Goal: Use online tool/utility

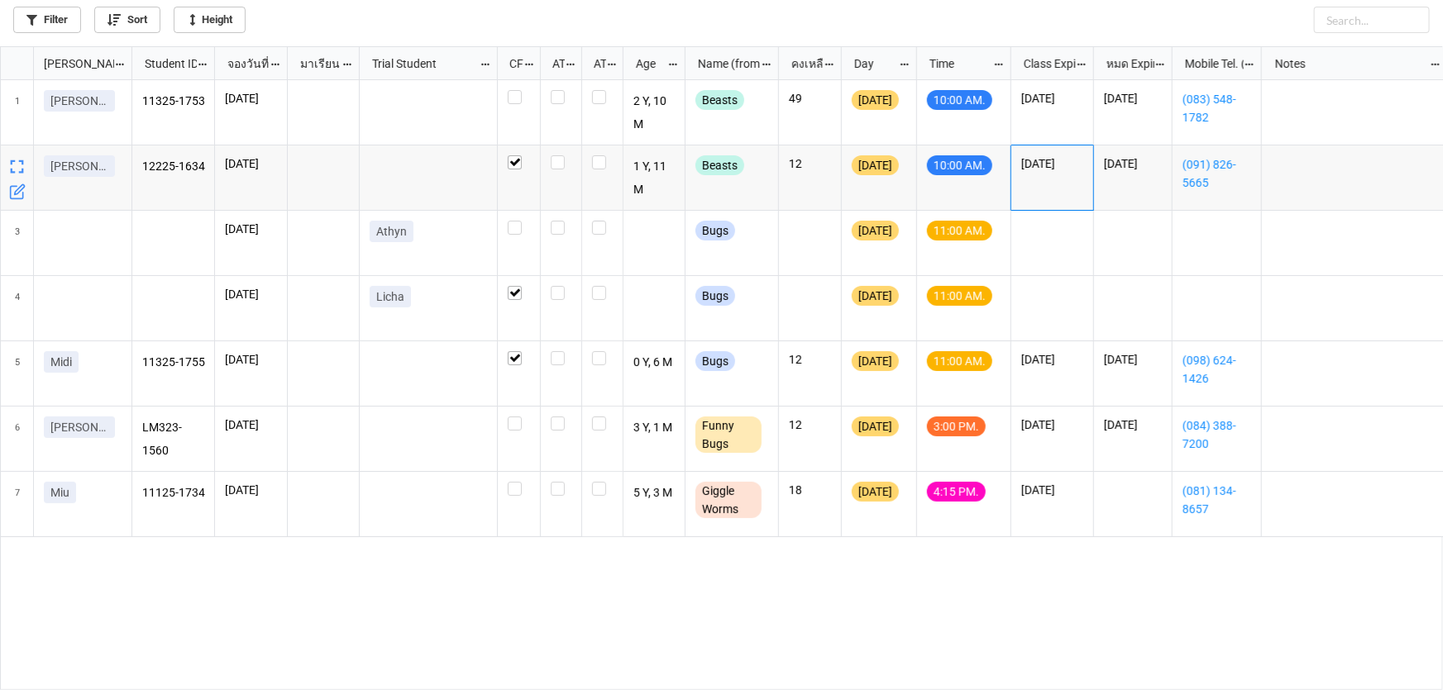
scroll to position [635, 1433]
drag, startPoint x: 25, startPoint y: 265, endPoint x: 13, endPoint y: 256, distance: 14.7
click at [13, 256] on icon "grid" at bounding box center [17, 257] width 17 height 17
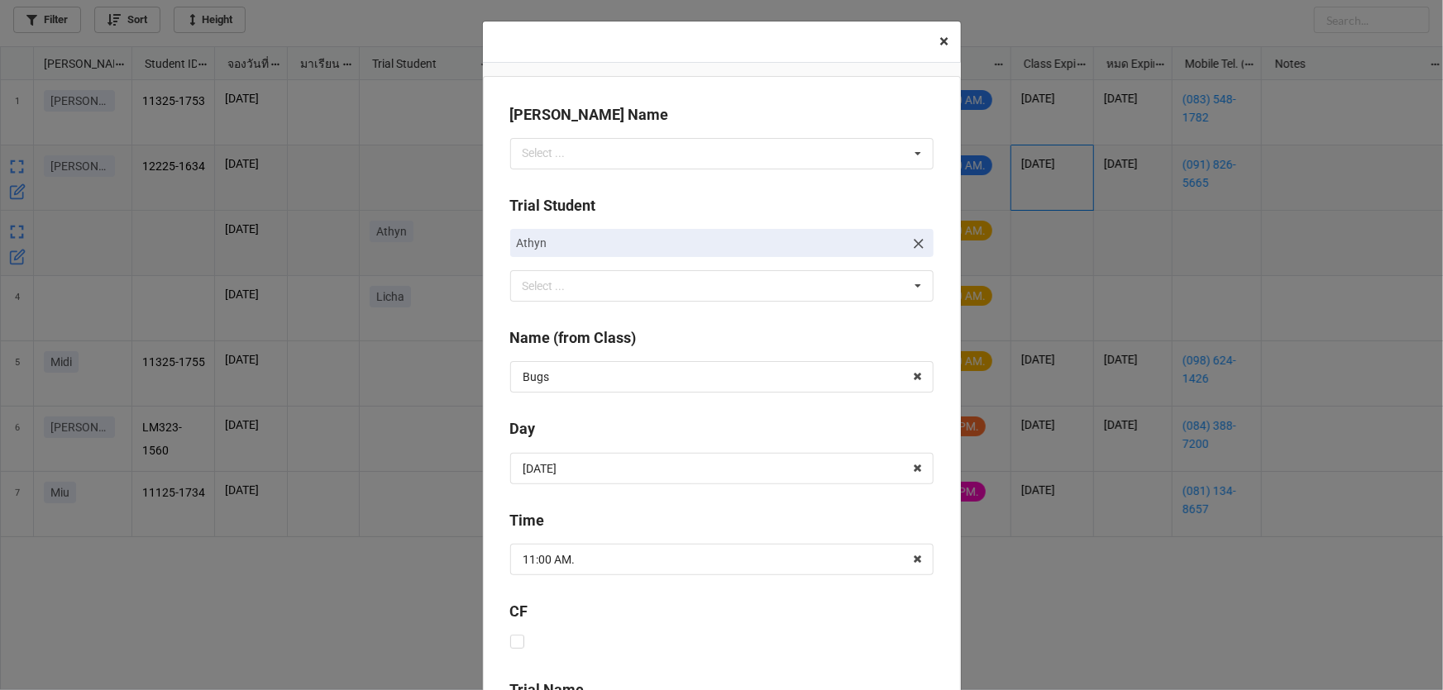
click at [940, 41] on span "×" at bounding box center [944, 41] width 9 height 20
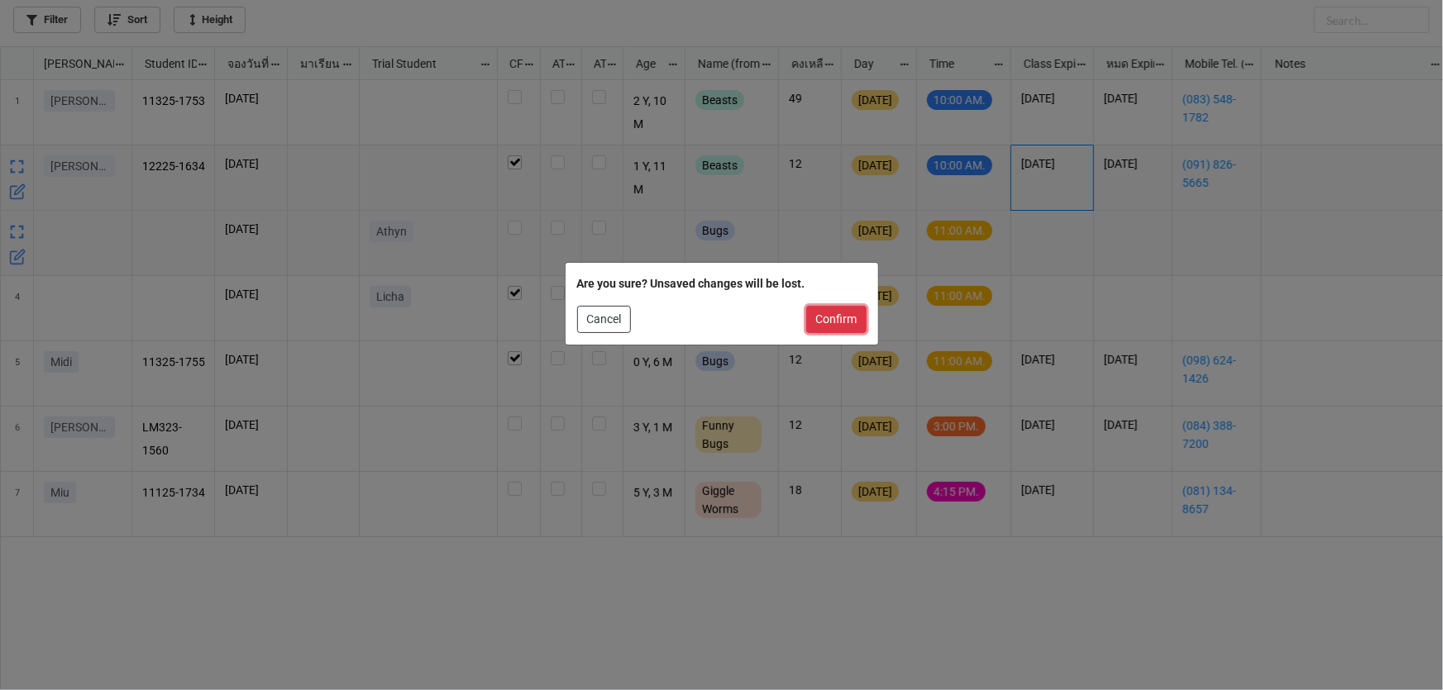
click at [823, 321] on button "Confirm" at bounding box center [836, 320] width 60 height 28
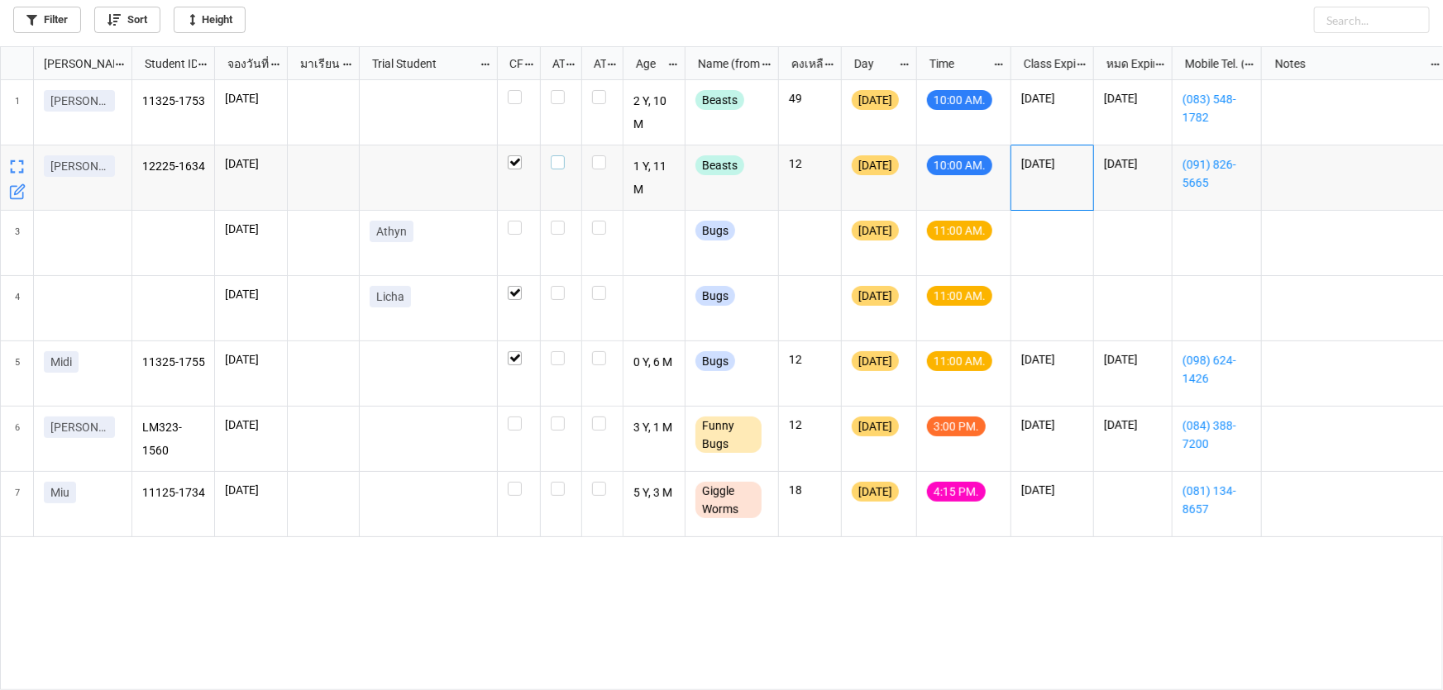
click at [558, 155] on label "grid" at bounding box center [561, 155] width 21 height 0
click at [556, 90] on label "grid" at bounding box center [561, 90] width 21 height 0
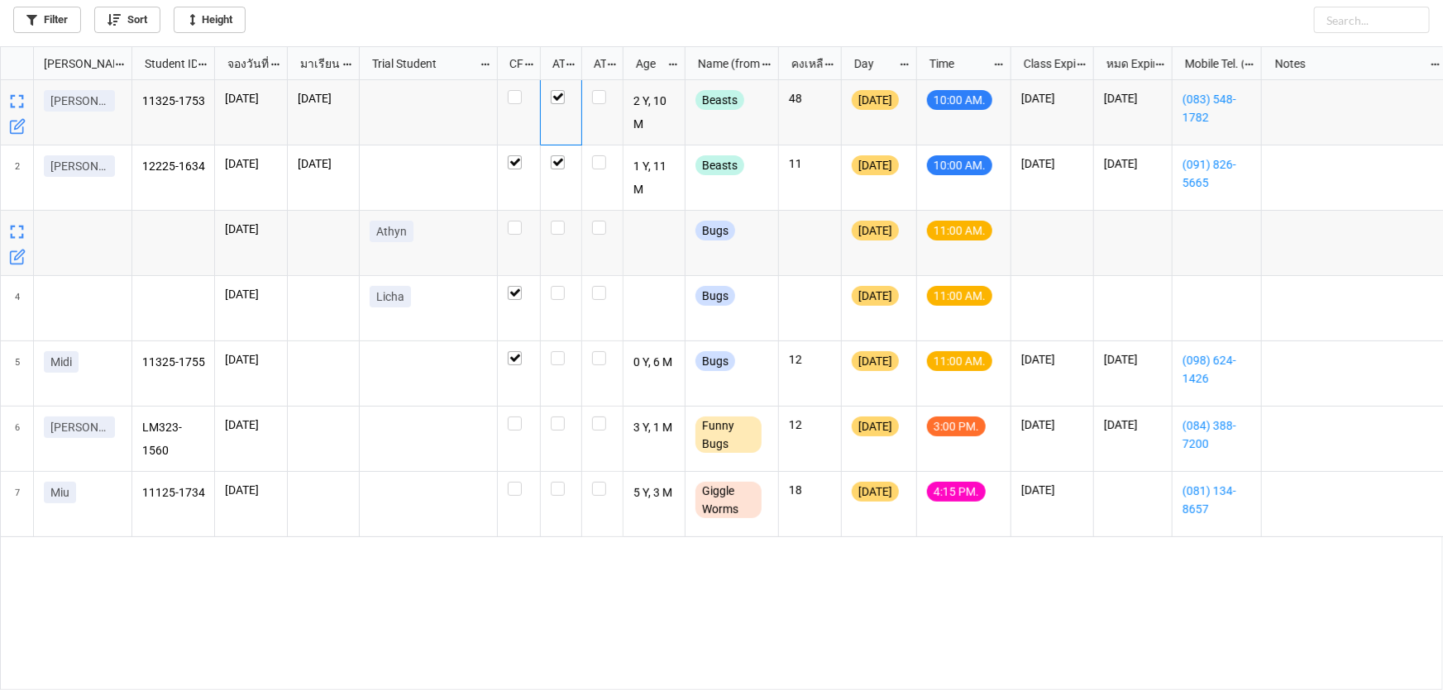
click at [13, 261] on icon "grid" at bounding box center [17, 257] width 17 height 17
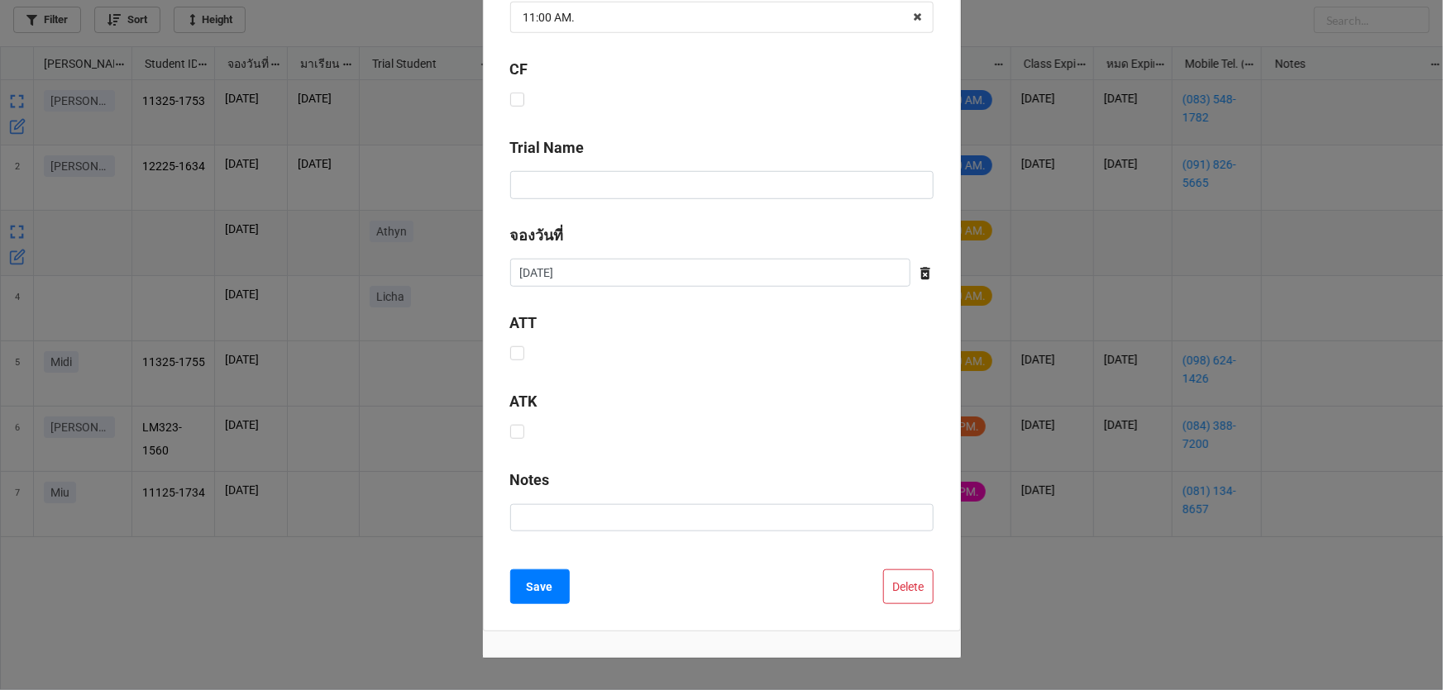
scroll to position [612, 0]
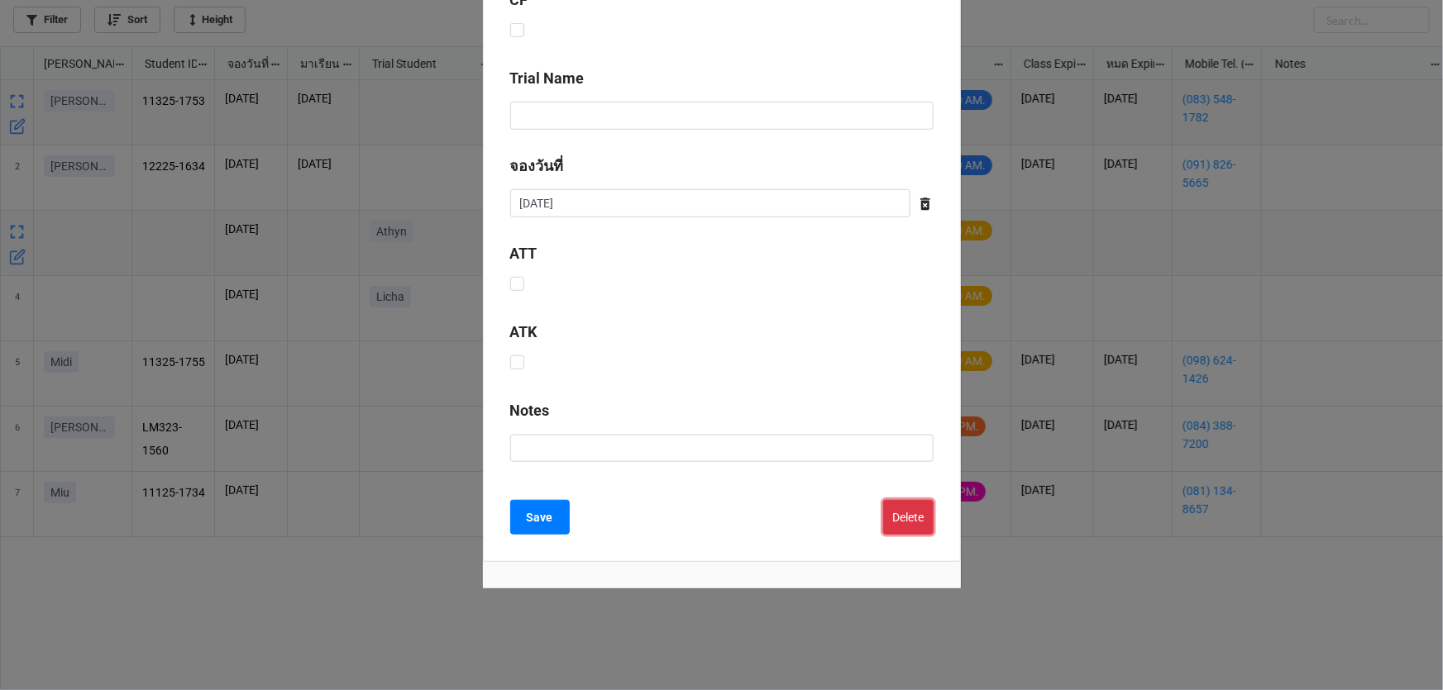
click at [911, 521] on button "Delete" at bounding box center [908, 517] width 50 height 35
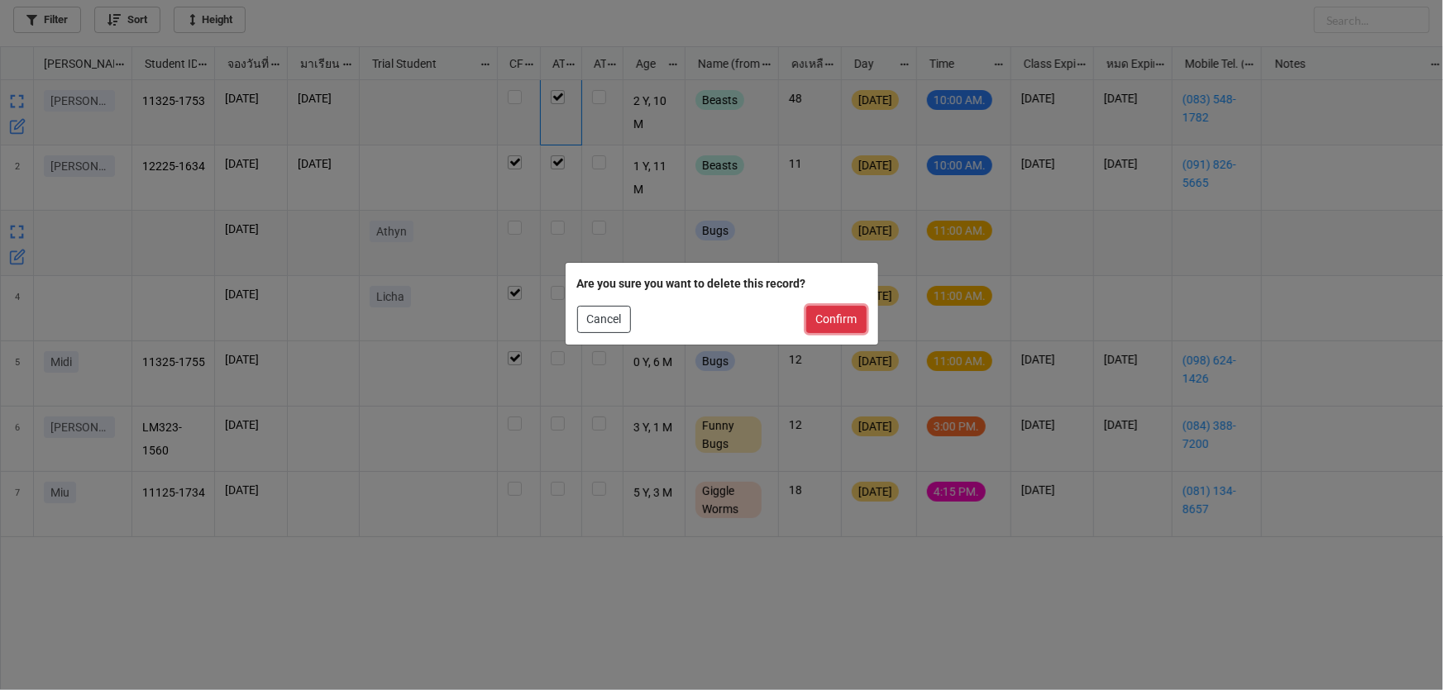
click at [834, 321] on button "Confirm" at bounding box center [836, 320] width 60 height 28
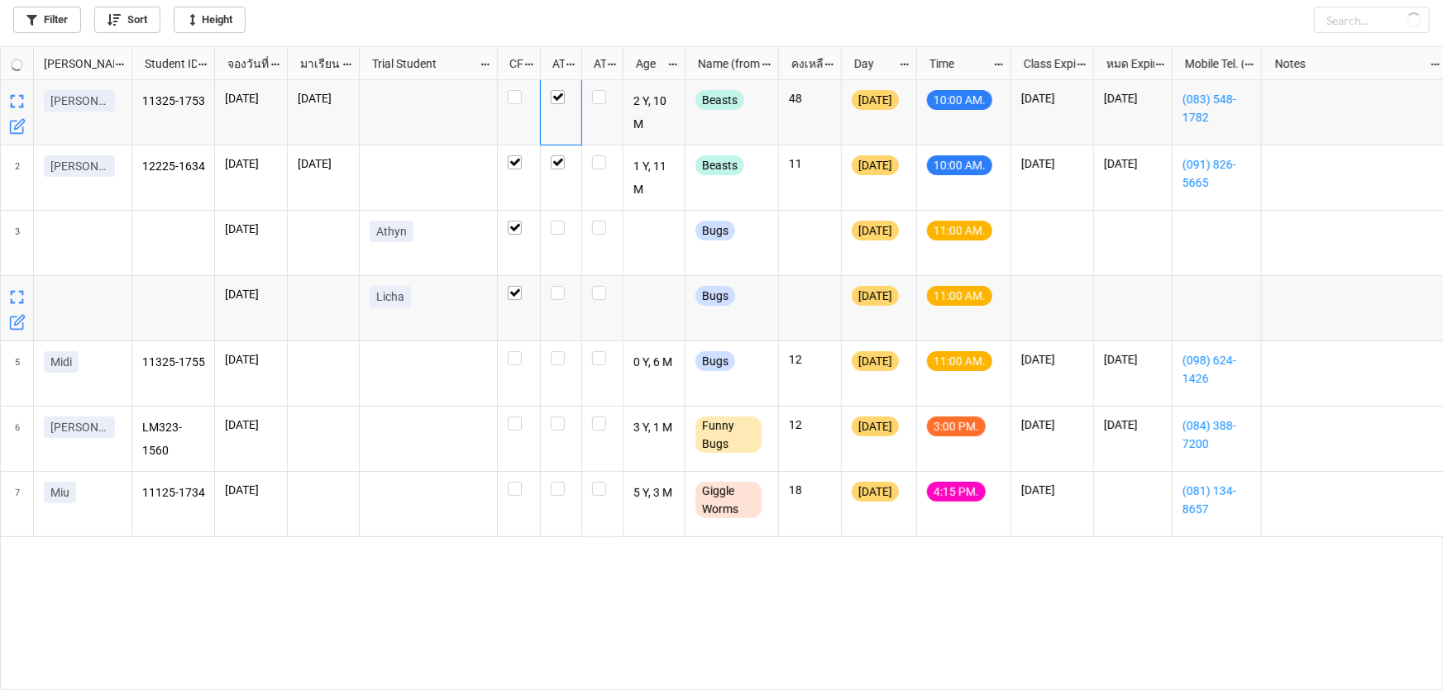
checkbox input "true"
checkbox input "false"
